Goal: Task Accomplishment & Management: Use online tool/utility

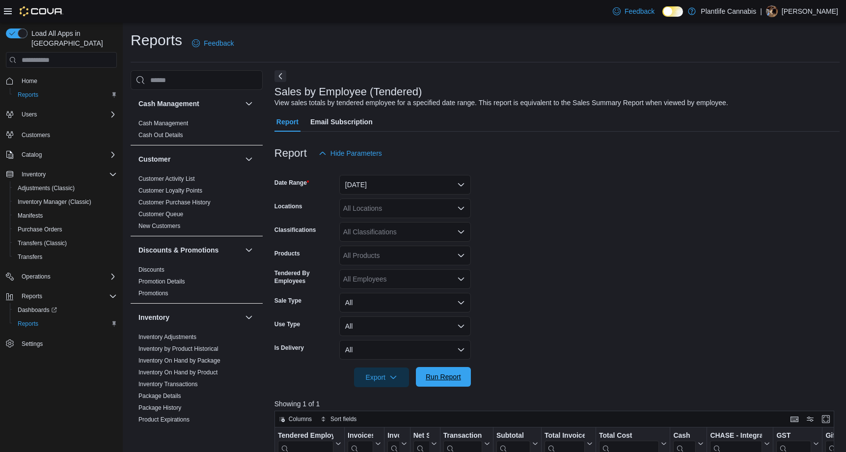
click at [435, 377] on span "Run Report" at bounding box center [443, 377] width 35 height 10
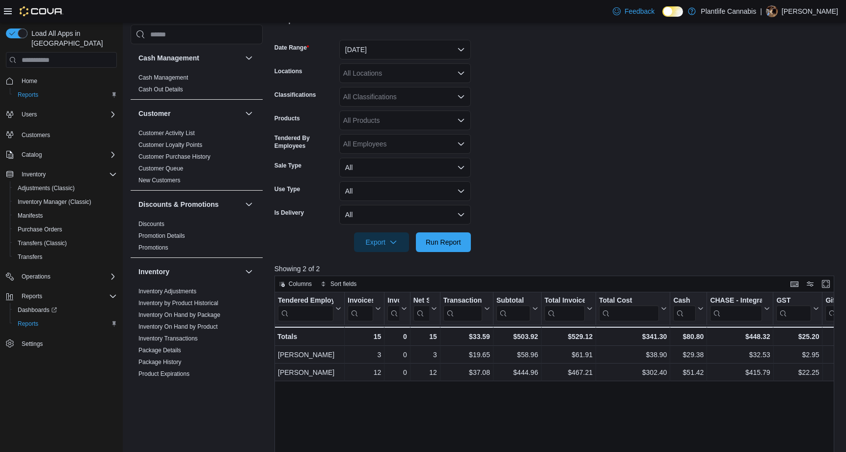
scroll to position [132, 0]
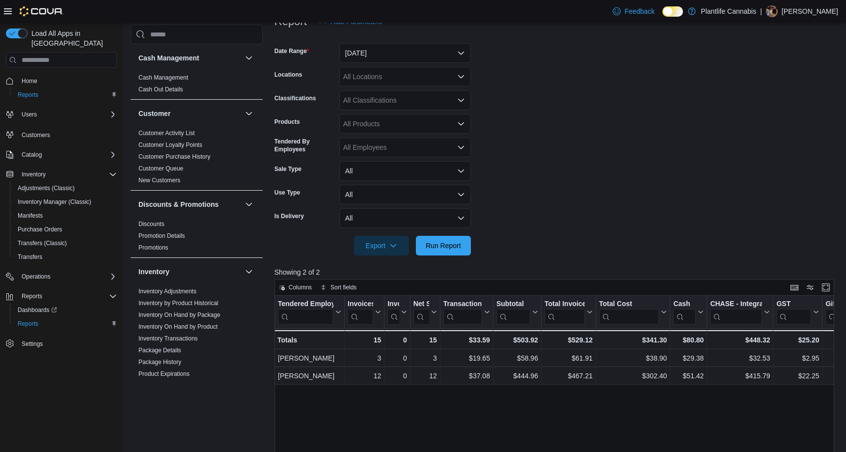
click at [472, 246] on form "Date Range [DATE] Locations All Locations Classifications All Classifications P…" at bounding box center [557, 143] width 566 height 224
click at [466, 247] on button "Run Report" at bounding box center [443, 245] width 55 height 20
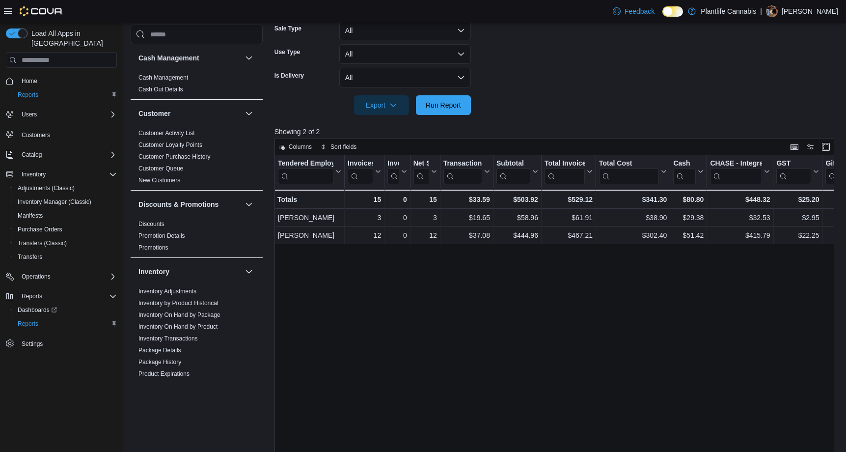
scroll to position [230, 0]
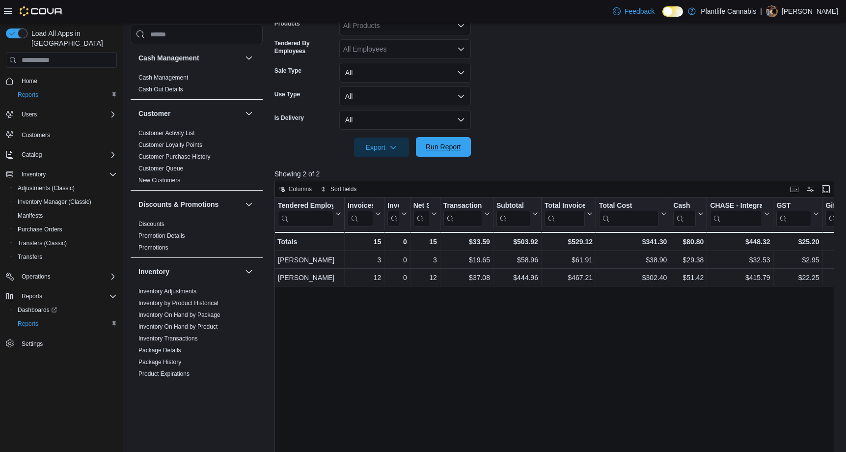
click at [440, 145] on span "Run Report" at bounding box center [443, 147] width 35 height 10
drag, startPoint x: 435, startPoint y: 154, endPoint x: 499, endPoint y: 384, distance: 238.9
click at [435, 154] on span "Run Report" at bounding box center [443, 147] width 43 height 20
click at [430, 135] on div at bounding box center [557, 134] width 566 height 8
click at [435, 141] on span "Run Report" at bounding box center [443, 147] width 43 height 20
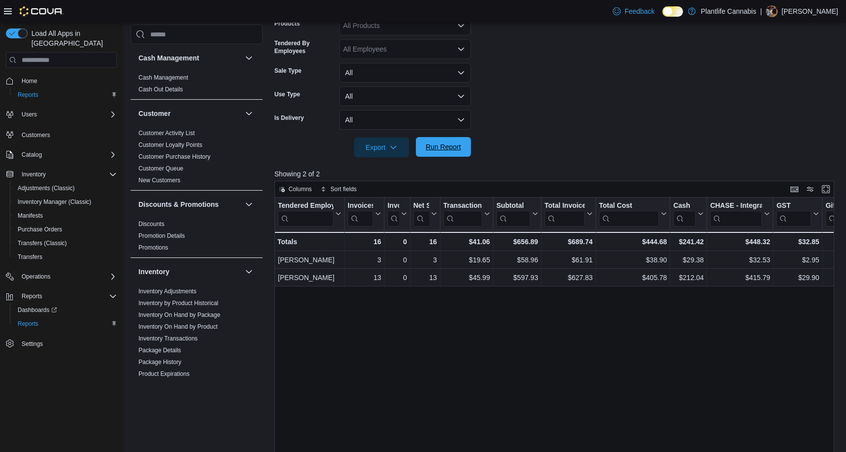
click at [436, 141] on span "Run Report" at bounding box center [443, 147] width 43 height 20
click at [468, 141] on button "Run Report" at bounding box center [443, 147] width 55 height 20
click at [450, 146] on span "Run Report" at bounding box center [443, 147] width 35 height 10
